Goal: Navigation & Orientation: Go to known website

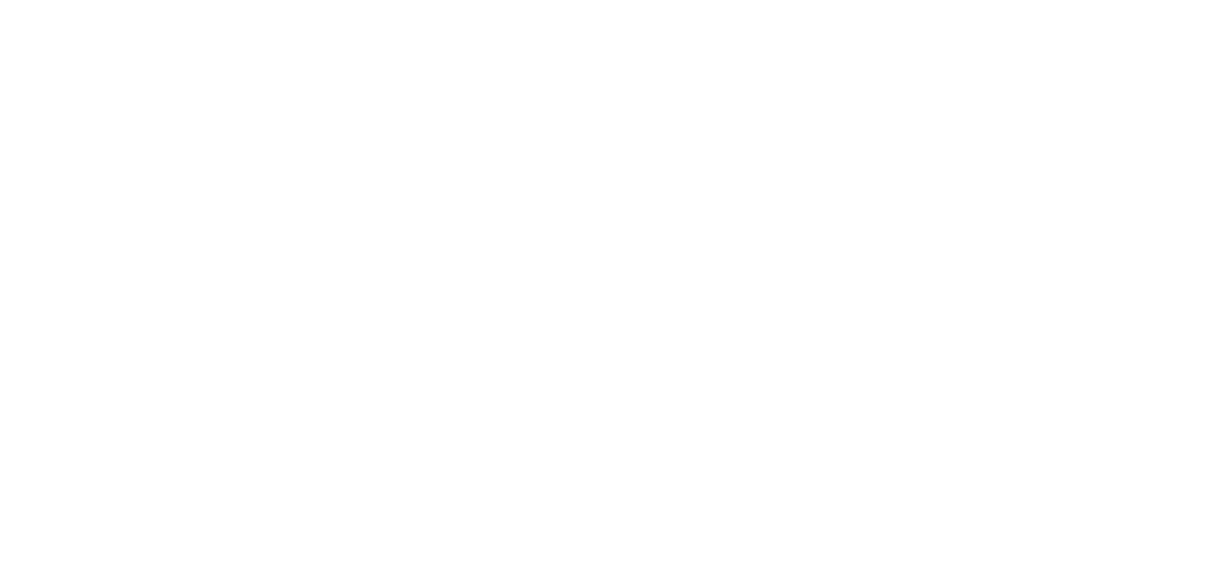
click at [494, 6] on html at bounding box center [602, 3] width 1205 height 6
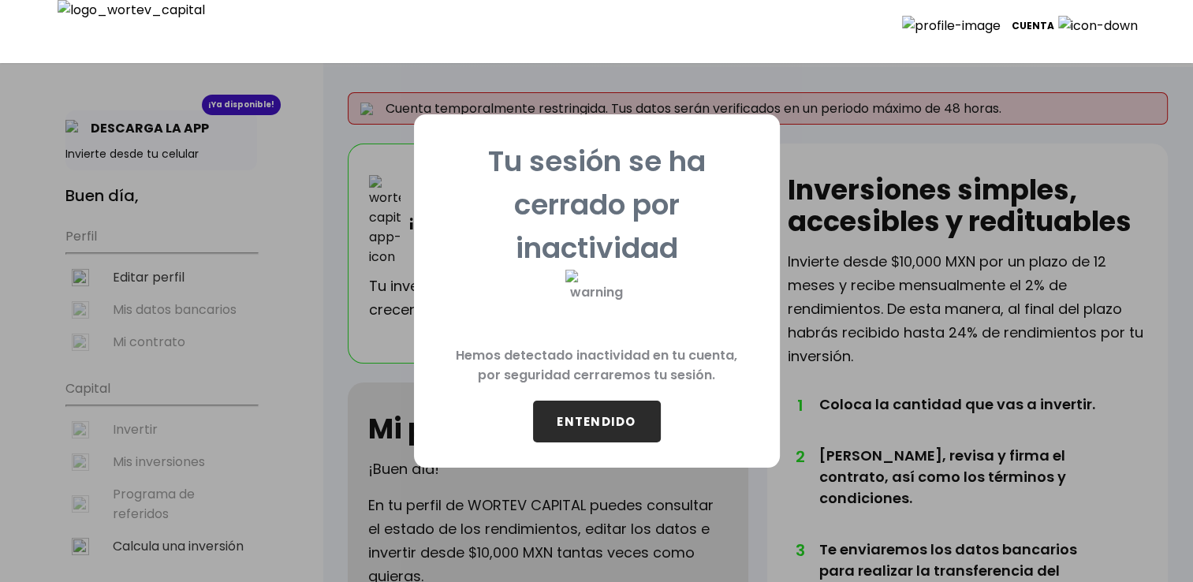
click at [625, 429] on button "ENTENDIDO" at bounding box center [597, 422] width 128 height 42
